Goal: Task Accomplishment & Management: Use online tool/utility

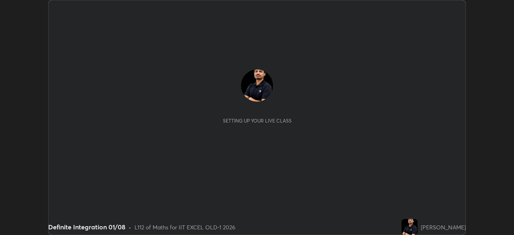
scroll to position [235, 514]
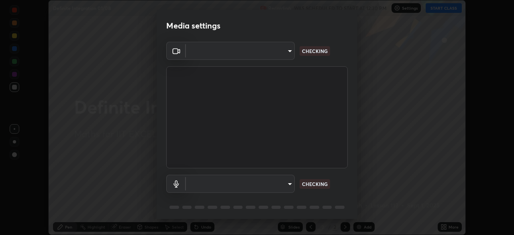
type input "a2c9e0304fea7a197325265949ed38064ec23766b16e4a4df4757bcf8ee53c87"
click at [289, 181] on body "Erase all Definite Integration 01/08 Recording WAS SCHEDULED TO START AT 12:30 …" at bounding box center [257, 117] width 514 height 235
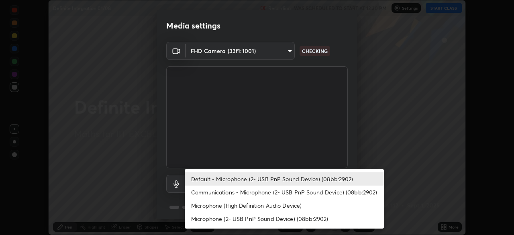
click at [293, 206] on li "Microphone (High Definition Audio Device)" at bounding box center [284, 205] width 199 height 13
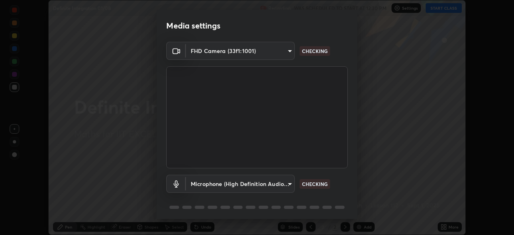
click at [285, 184] on body "Erase all Definite Integration 01/08 Recording WAS SCHEDULED TO START AT 12:30 …" at bounding box center [257, 117] width 514 height 235
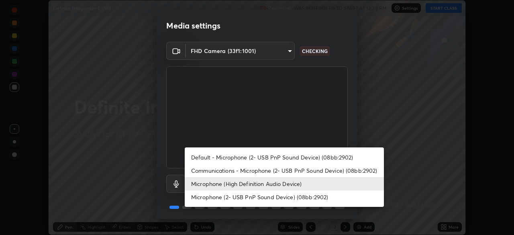
click at [284, 158] on li "Default - Microphone (2- USB PnP Sound Device) (08bb:2902)" at bounding box center [284, 157] width 199 height 13
type input "default"
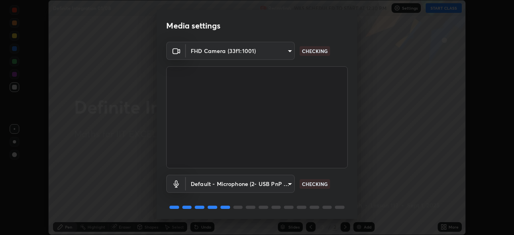
scroll to position [29, 0]
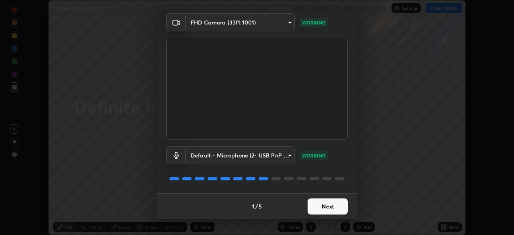
click at [327, 208] on button "Next" at bounding box center [328, 206] width 40 height 16
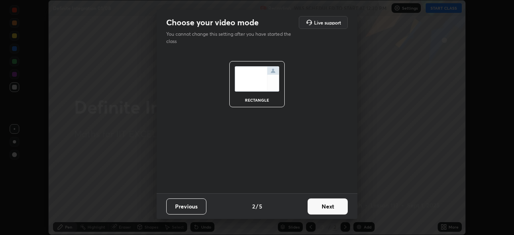
click at [325, 209] on button "Next" at bounding box center [328, 206] width 40 height 16
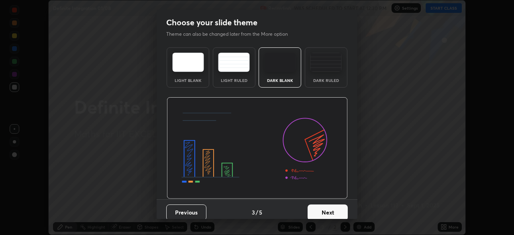
scroll to position [6, 0]
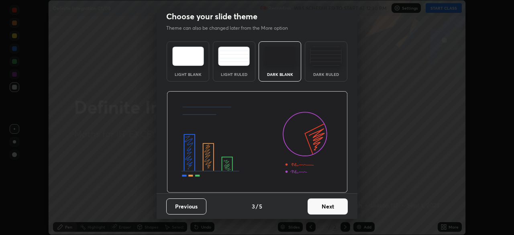
click at [326, 205] on button "Next" at bounding box center [328, 206] width 40 height 16
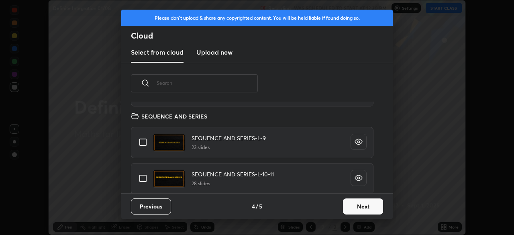
scroll to position [100, 0]
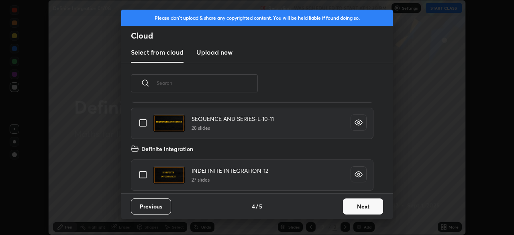
click at [144, 175] on input "grid" at bounding box center [143, 174] width 17 height 17
checkbox input "true"
click at [360, 206] on button "Next" at bounding box center [363, 206] width 40 height 16
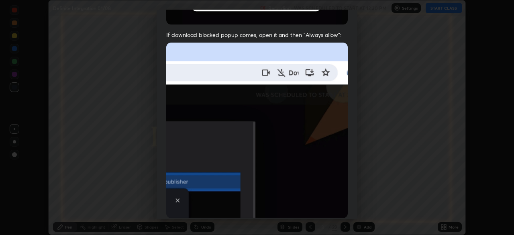
scroll to position [192, 0]
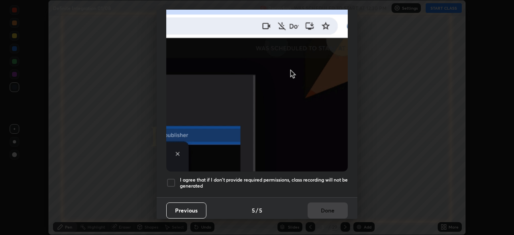
click at [174, 178] on div at bounding box center [171, 183] width 10 height 10
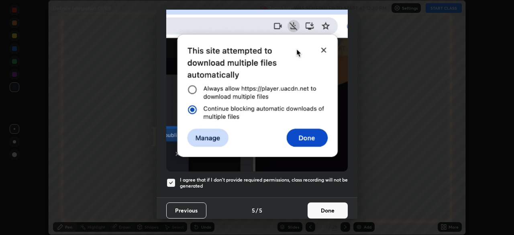
click at [321, 206] on button "Done" at bounding box center [328, 210] width 40 height 16
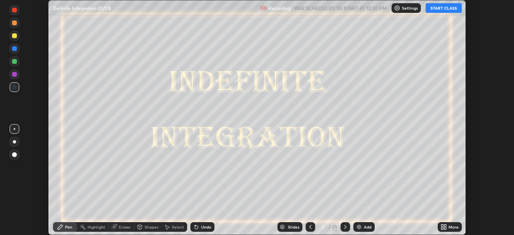
click at [345, 227] on icon at bounding box center [345, 227] width 6 height 6
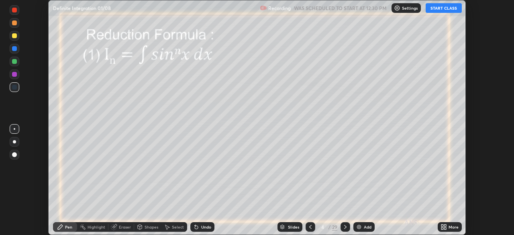
click at [310, 228] on icon at bounding box center [310, 227] width 6 height 6
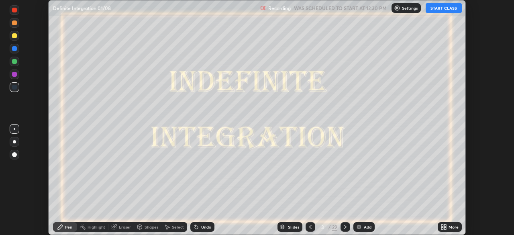
click at [445, 229] on icon at bounding box center [445, 228] width 2 height 2
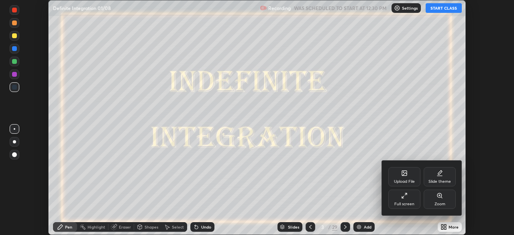
click at [405, 178] on div "Upload File" at bounding box center [404, 176] width 32 height 19
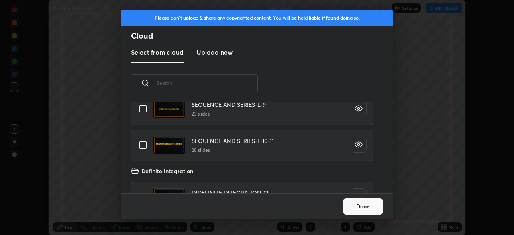
scroll to position [100, 0]
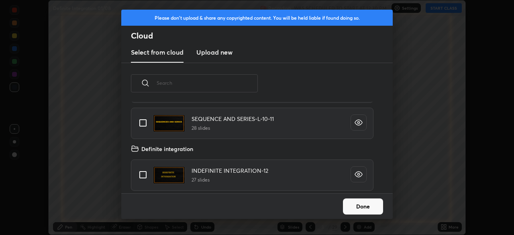
click at [211, 56] on h3 "Upload new" at bounding box center [214, 52] width 36 height 10
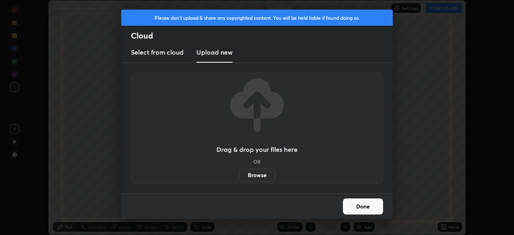
click at [363, 205] on button "Done" at bounding box center [363, 206] width 40 height 16
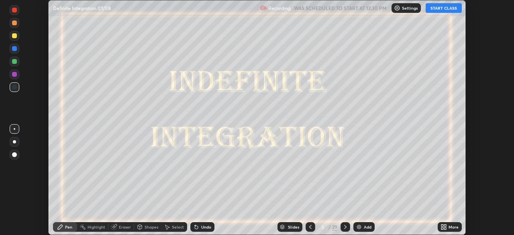
click at [443, 227] on icon at bounding box center [442, 228] width 2 height 2
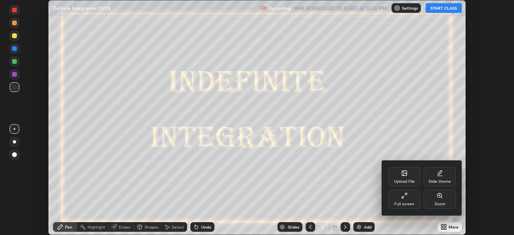
click at [403, 180] on div "Upload File" at bounding box center [404, 182] width 21 height 4
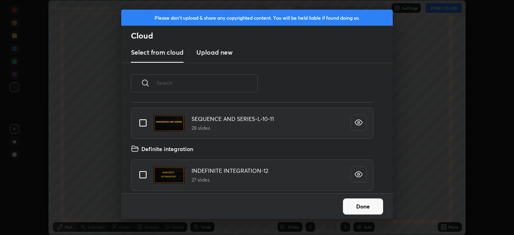
click at [369, 207] on button "Done" at bounding box center [363, 206] width 40 height 16
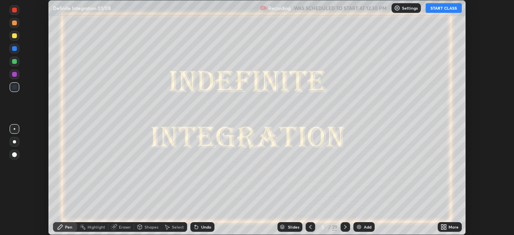
click at [362, 228] on div "Add" at bounding box center [363, 227] width 21 height 10
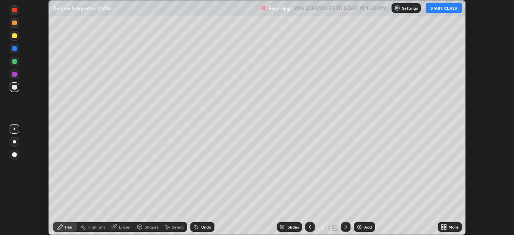
click at [437, 10] on button "START CLASS" at bounding box center [444, 8] width 36 height 10
click at [443, 228] on icon at bounding box center [442, 228] width 2 height 2
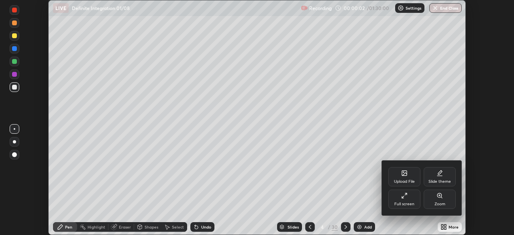
click at [406, 196] on icon at bounding box center [404, 195] width 6 height 6
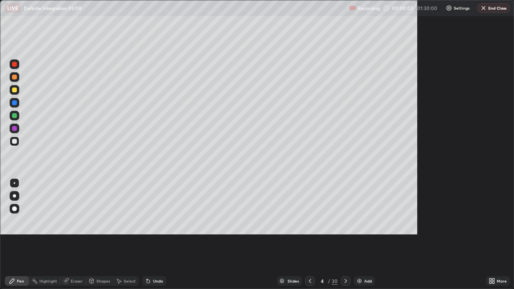
scroll to position [289, 514]
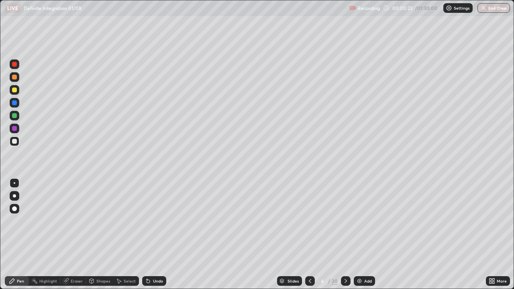
click at [494, 235] on icon at bounding box center [493, 280] width 2 height 2
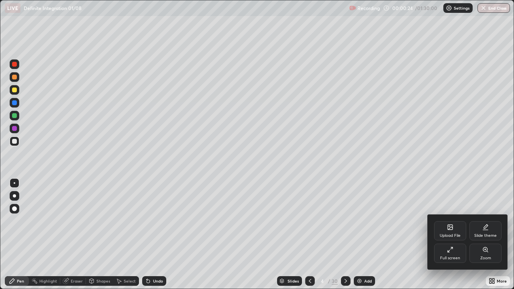
click at [453, 234] on div "Upload File" at bounding box center [450, 236] width 21 height 4
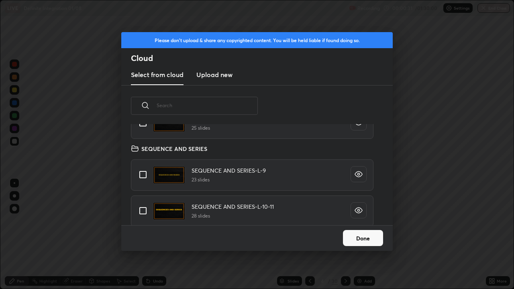
scroll to position [0, 0]
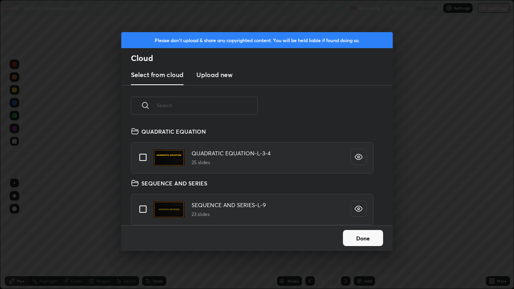
click at [363, 235] on button "Done" at bounding box center [363, 238] width 40 height 16
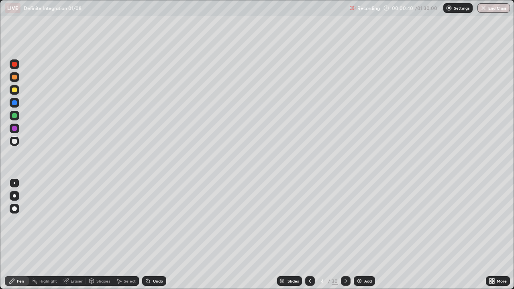
click at [15, 91] on div at bounding box center [14, 90] width 5 height 5
click at [13, 143] on div at bounding box center [14, 141] width 5 height 5
click at [356, 235] on img at bounding box center [359, 281] width 6 height 6
click at [16, 115] on div at bounding box center [14, 115] width 5 height 5
click at [358, 235] on div "Add" at bounding box center [363, 281] width 21 height 10
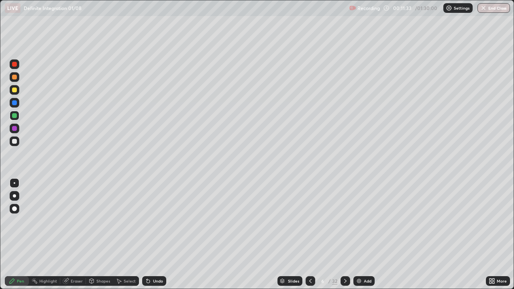
click at [79, 235] on div "Eraser" at bounding box center [77, 281] width 12 height 4
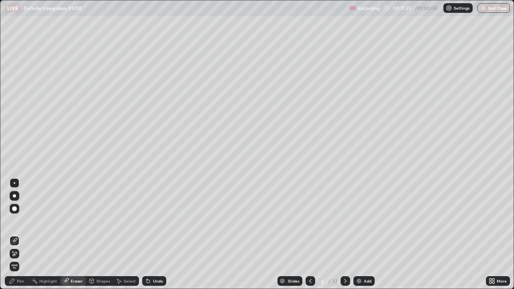
click at [20, 235] on div "Pen" at bounding box center [20, 281] width 7 height 4
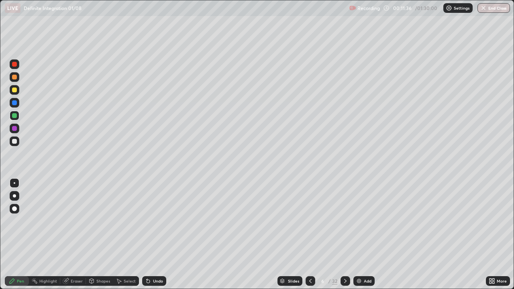
click at [16, 129] on div at bounding box center [14, 128] width 5 height 5
click at [148, 235] on icon at bounding box center [148, 281] width 3 height 3
click at [361, 235] on img at bounding box center [359, 281] width 6 height 6
click at [15, 141] on div at bounding box center [14, 141] width 5 height 5
click at [16, 103] on div at bounding box center [14, 102] width 5 height 5
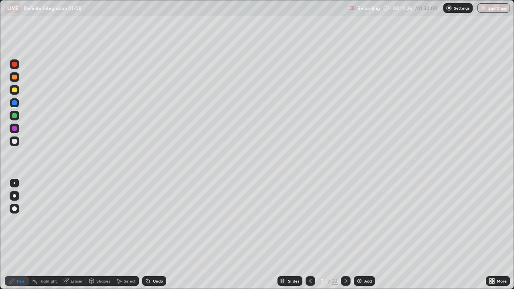
click at [67, 235] on icon at bounding box center [65, 281] width 5 height 5
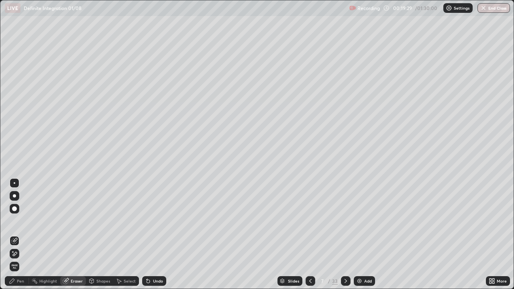
click at [20, 235] on div "Pen" at bounding box center [20, 281] width 7 height 4
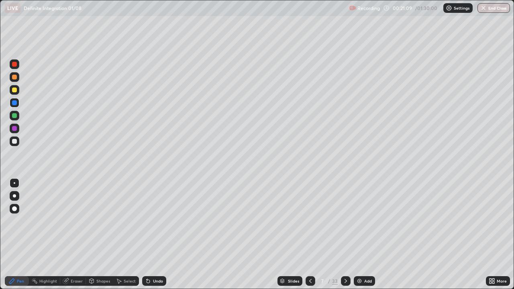
click at [492, 235] on icon at bounding box center [493, 280] width 2 height 2
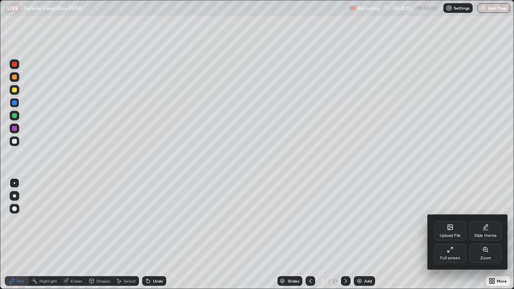
click at [454, 232] on div "Upload File" at bounding box center [450, 230] width 32 height 19
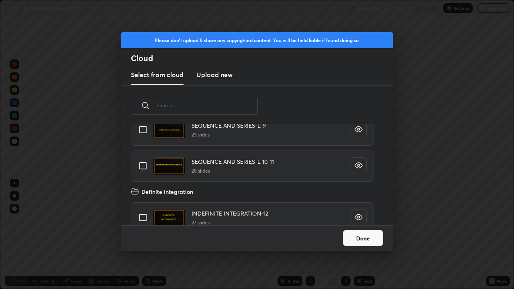
scroll to position [90, 0]
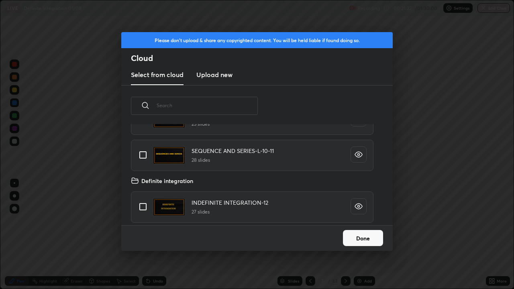
click at [413, 217] on div "Please don't upload & share any copyrighted content. You will be held liable if…" at bounding box center [257, 144] width 514 height 289
click at [402, 190] on div "Please don't upload & share any copyrighted content. You will be held liable if…" at bounding box center [257, 144] width 514 height 289
click at [372, 235] on button "Done" at bounding box center [363, 238] width 40 height 16
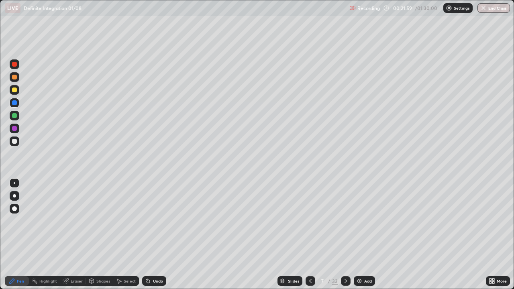
click at [96, 235] on div "Shapes" at bounding box center [103, 281] width 14 height 4
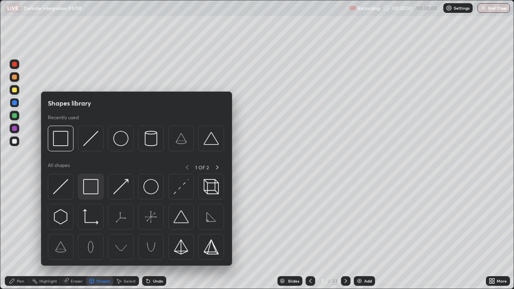
click at [90, 186] on img at bounding box center [90, 186] width 15 height 15
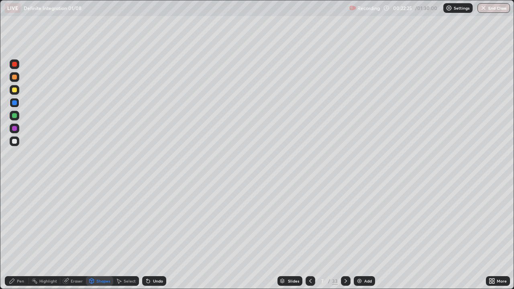
click at [361, 235] on img at bounding box center [359, 281] width 6 height 6
click at [15, 64] on div at bounding box center [14, 64] width 5 height 5
click at [14, 235] on icon at bounding box center [12, 281] width 5 height 5
click at [68, 235] on icon at bounding box center [66, 281] width 6 height 6
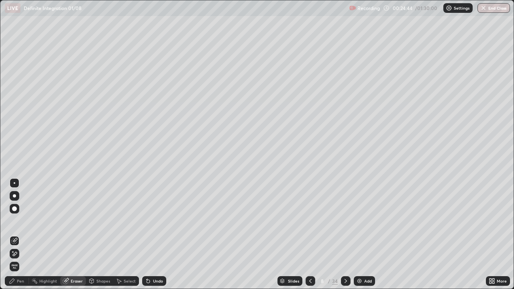
click at [20, 235] on div "Pen" at bounding box center [20, 281] width 7 height 4
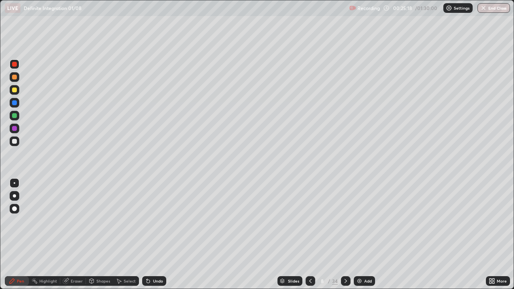
click at [14, 92] on div at bounding box center [14, 90] width 5 height 5
click at [155, 235] on div "Undo" at bounding box center [158, 281] width 10 height 4
click at [360, 235] on div "Add" at bounding box center [364, 281] width 21 height 10
click at [15, 105] on div at bounding box center [14, 102] width 5 height 5
click at [145, 235] on icon at bounding box center [148, 281] width 6 height 6
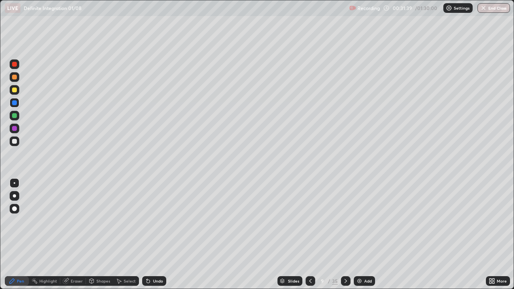
click at [359, 235] on img at bounding box center [359, 281] width 6 height 6
click at [15, 129] on div at bounding box center [14, 128] width 5 height 5
click at [14, 115] on div at bounding box center [14, 115] width 5 height 5
click at [15, 90] on div at bounding box center [14, 90] width 5 height 5
click at [147, 235] on icon at bounding box center [148, 281] width 3 height 3
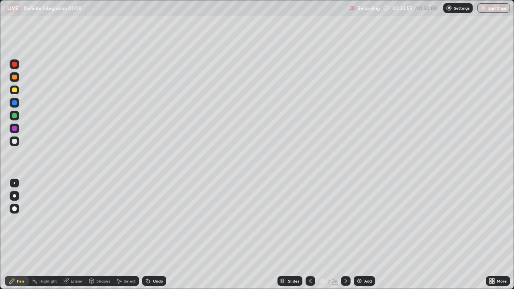
click at [308, 235] on icon at bounding box center [310, 281] width 6 height 6
click at [347, 235] on icon at bounding box center [346, 281] width 6 height 6
click at [359, 235] on img at bounding box center [359, 281] width 6 height 6
click at [14, 142] on div at bounding box center [14, 141] width 5 height 5
click at [359, 235] on img at bounding box center [359, 281] width 6 height 6
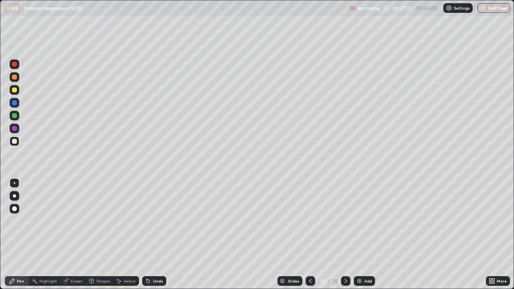
click at [15, 115] on div at bounding box center [14, 115] width 5 height 5
click at [359, 235] on img at bounding box center [359, 281] width 6 height 6
click at [310, 235] on icon at bounding box center [310, 281] width 2 height 4
click at [309, 235] on div at bounding box center [311, 281] width 10 height 10
click at [308, 235] on div at bounding box center [311, 281] width 10 height 16
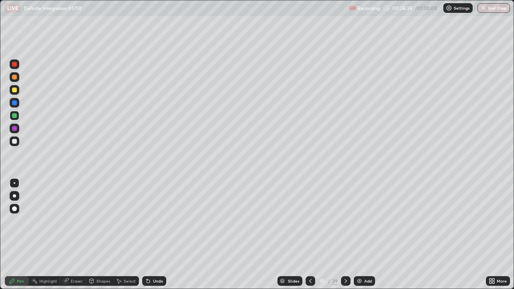
click at [309, 235] on icon at bounding box center [310, 281] width 6 height 6
click at [344, 235] on icon at bounding box center [346, 281] width 6 height 6
click at [73, 235] on div "Eraser" at bounding box center [73, 281] width 26 height 10
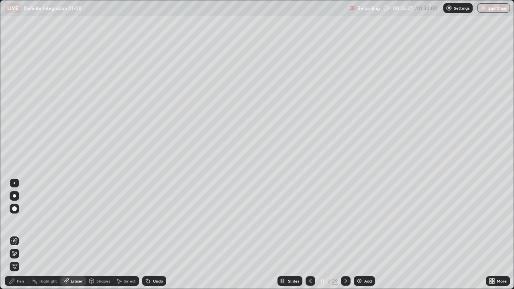
click at [345, 235] on icon at bounding box center [346, 281] width 2 height 4
click at [19, 235] on div "Pen" at bounding box center [20, 281] width 7 height 4
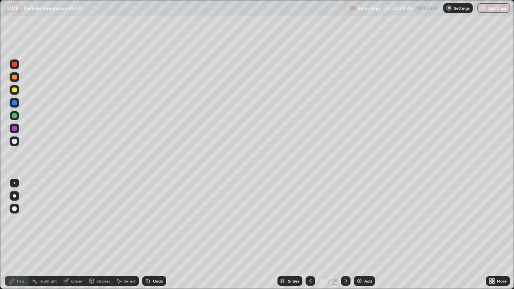
click at [15, 89] on div at bounding box center [14, 90] width 5 height 5
click at [345, 235] on icon at bounding box center [346, 281] width 6 height 6
click at [71, 235] on div "Eraser" at bounding box center [77, 281] width 12 height 4
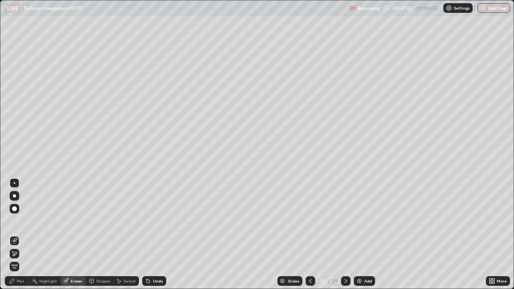
click at [18, 235] on div "Pen" at bounding box center [20, 281] width 7 height 4
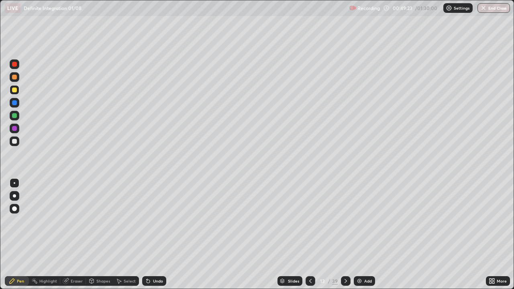
click at [14, 128] on div at bounding box center [14, 128] width 5 height 5
click at [14, 140] on div at bounding box center [14, 141] width 5 height 5
click at [13, 91] on div at bounding box center [14, 90] width 5 height 5
click at [361, 235] on img at bounding box center [359, 281] width 6 height 6
click at [16, 130] on div at bounding box center [14, 128] width 5 height 5
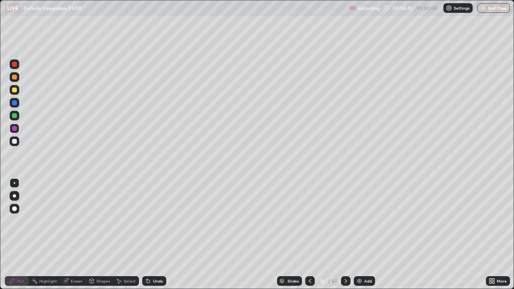
click at [157, 235] on div "Undo" at bounding box center [158, 281] width 10 height 4
click at [161, 235] on div "Undo" at bounding box center [158, 281] width 10 height 4
click at [15, 141] on div at bounding box center [14, 141] width 5 height 5
click at [78, 235] on div "Eraser" at bounding box center [77, 281] width 12 height 4
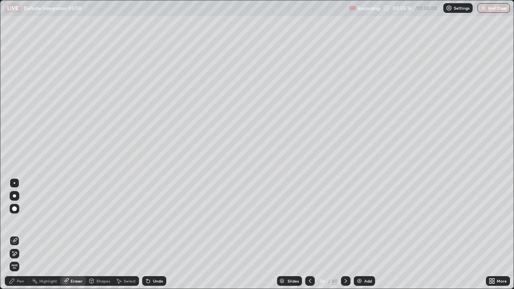
click at [18, 235] on div "Pen" at bounding box center [20, 281] width 7 height 4
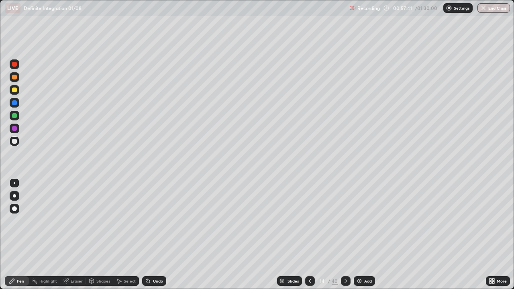
click at [358, 235] on img at bounding box center [359, 281] width 6 height 6
click at [15, 129] on div at bounding box center [14, 128] width 5 height 5
click at [153, 235] on div "Undo" at bounding box center [158, 281] width 10 height 4
click at [151, 235] on div "Undo" at bounding box center [154, 281] width 24 height 10
click at [155, 235] on div "Undo" at bounding box center [158, 281] width 10 height 4
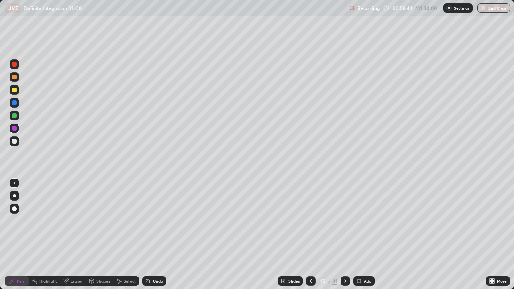
click at [151, 235] on div "Undo" at bounding box center [154, 281] width 24 height 10
click at [359, 235] on img at bounding box center [359, 281] width 6 height 6
click at [310, 235] on icon at bounding box center [310, 281] width 2 height 4
click at [345, 235] on icon at bounding box center [345, 281] width 6 height 6
click at [310, 235] on icon at bounding box center [310, 281] width 2 height 4
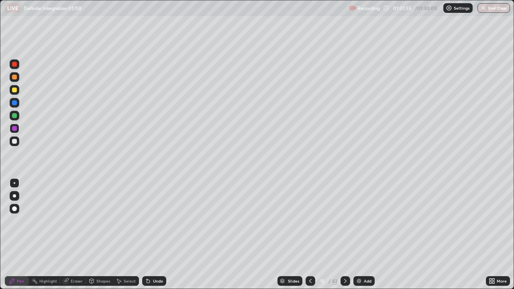
click at [345, 235] on icon at bounding box center [345, 281] width 6 height 6
click at [12, 92] on div at bounding box center [14, 90] width 5 height 5
click at [357, 235] on img at bounding box center [359, 281] width 6 height 6
click at [16, 141] on div at bounding box center [14, 141] width 5 height 5
click at [16, 129] on div at bounding box center [14, 128] width 5 height 5
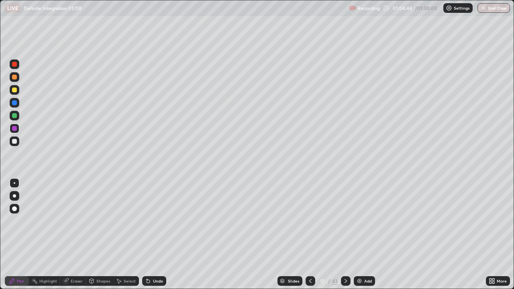
click at [15, 140] on div at bounding box center [14, 141] width 5 height 5
click at [13, 128] on div at bounding box center [14, 128] width 5 height 5
click at [14, 116] on div at bounding box center [14, 115] width 5 height 5
click at [13, 129] on div at bounding box center [14, 128] width 5 height 5
click at [10, 144] on div at bounding box center [15, 142] width 10 height 10
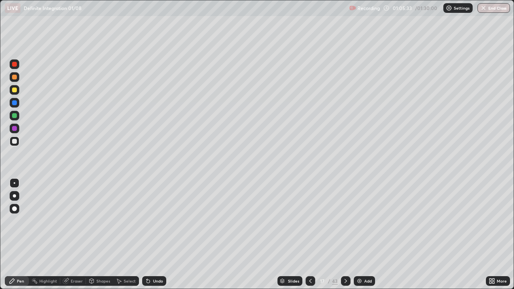
click at [13, 89] on div at bounding box center [14, 90] width 5 height 5
click at [14, 66] on div at bounding box center [14, 64] width 5 height 5
click at [10, 140] on div at bounding box center [15, 142] width 10 height 10
click at [14, 129] on div at bounding box center [14, 128] width 5 height 5
click at [153, 235] on div "Undo" at bounding box center [158, 281] width 10 height 4
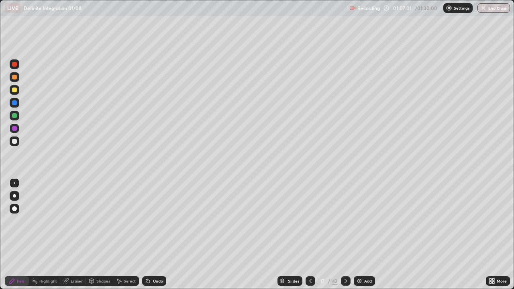
click at [151, 235] on div "Undo" at bounding box center [154, 281] width 24 height 10
click at [153, 235] on div "Undo" at bounding box center [158, 281] width 10 height 4
click at [70, 235] on div "Eraser" at bounding box center [73, 281] width 26 height 10
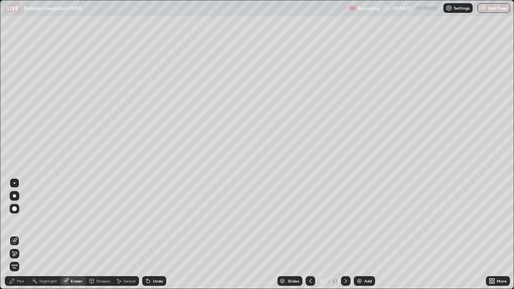
click at [71, 235] on div "Eraser" at bounding box center [77, 281] width 12 height 4
click at [15, 235] on icon at bounding box center [15, 240] width 4 height 4
click at [15, 235] on icon at bounding box center [14, 254] width 6 height 7
click at [361, 235] on img at bounding box center [359, 281] width 6 height 6
click at [18, 235] on div "Pen" at bounding box center [17, 281] width 24 height 10
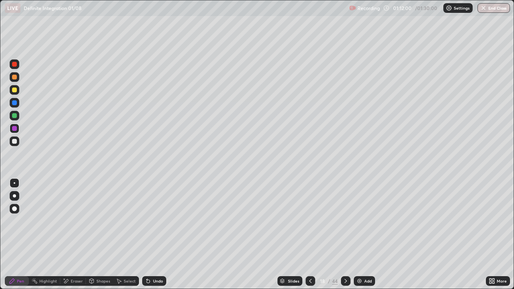
click at [147, 235] on icon at bounding box center [148, 281] width 3 height 3
click at [13, 141] on div at bounding box center [14, 141] width 5 height 5
click at [13, 115] on div at bounding box center [14, 115] width 5 height 5
click at [12, 90] on div at bounding box center [14, 90] width 5 height 5
click at [12, 103] on div at bounding box center [14, 102] width 5 height 5
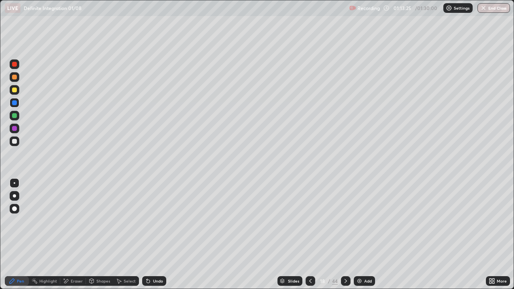
click at [14, 65] on div at bounding box center [14, 64] width 5 height 5
click at [16, 141] on div at bounding box center [14, 141] width 5 height 5
click at [94, 235] on icon at bounding box center [91, 281] width 6 height 6
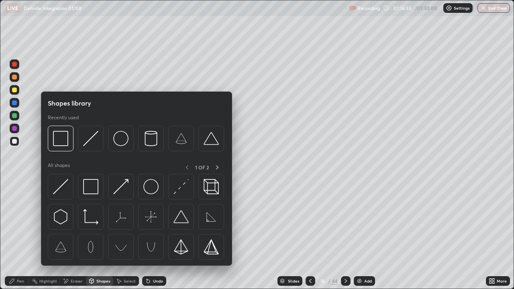
click at [75, 235] on div "Eraser" at bounding box center [77, 281] width 12 height 4
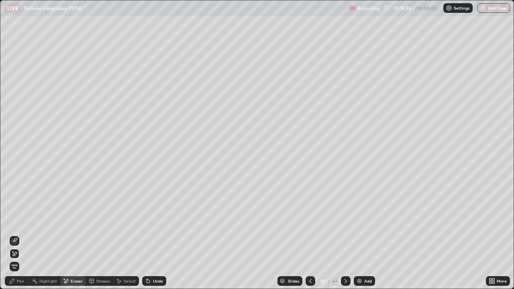
click at [13, 235] on icon at bounding box center [14, 241] width 6 height 6
click at [16, 235] on icon at bounding box center [14, 254] width 6 height 7
click at [21, 235] on div "Pen" at bounding box center [20, 281] width 7 height 4
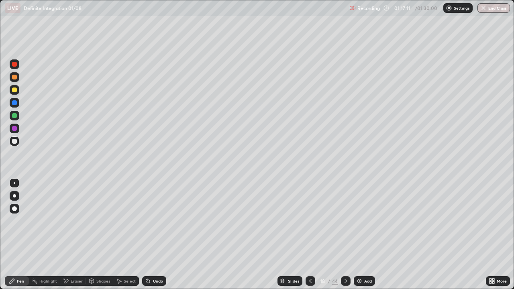
click at [358, 235] on img at bounding box center [359, 281] width 6 height 6
click at [15, 91] on div at bounding box center [14, 90] width 5 height 5
click at [147, 235] on icon at bounding box center [148, 281] width 3 height 3
click at [153, 235] on div "Undo" at bounding box center [158, 281] width 10 height 4
click at [359, 235] on img at bounding box center [359, 281] width 6 height 6
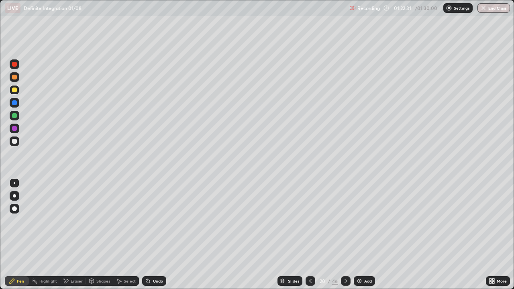
click at [15, 141] on div at bounding box center [14, 141] width 5 height 5
click at [14, 64] on div at bounding box center [14, 64] width 5 height 5
click at [14, 104] on div at bounding box center [14, 102] width 5 height 5
click at [14, 64] on div at bounding box center [14, 64] width 5 height 5
click at [15, 143] on div at bounding box center [14, 141] width 5 height 5
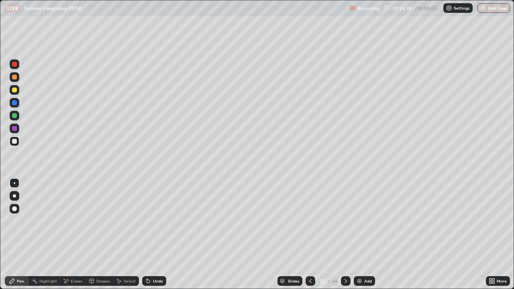
click at [157, 235] on div "Undo" at bounding box center [158, 281] width 10 height 4
click at [163, 235] on div "Undo" at bounding box center [154, 281] width 24 height 10
click at [490, 9] on button "End Class" at bounding box center [494, 8] width 32 height 10
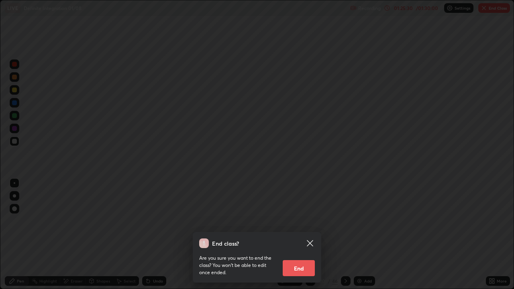
click at [301, 235] on button "End" at bounding box center [299, 268] width 32 height 16
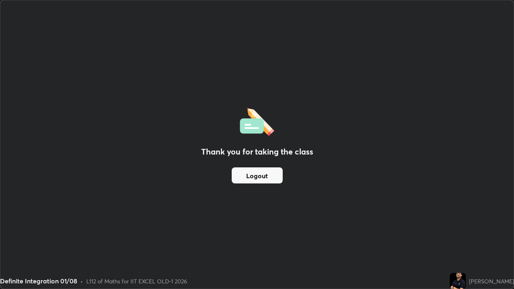
click at [250, 173] on button "Logout" at bounding box center [257, 175] width 51 height 16
